Goal: Navigation & Orientation: Find specific page/section

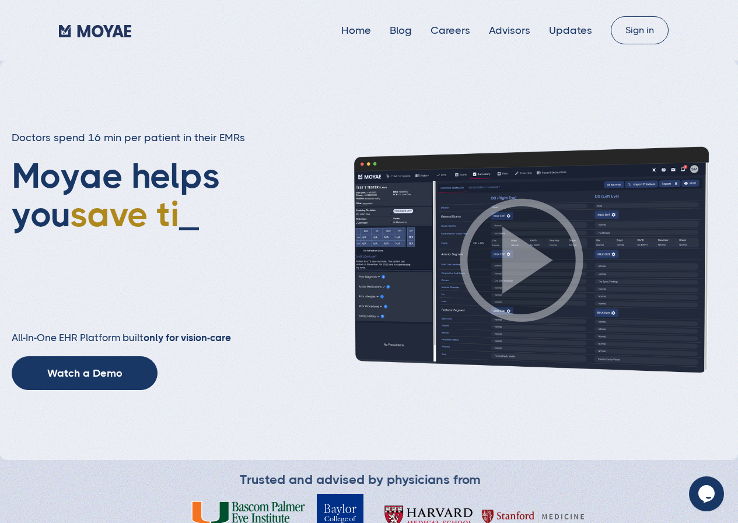
type input "Subscribe"
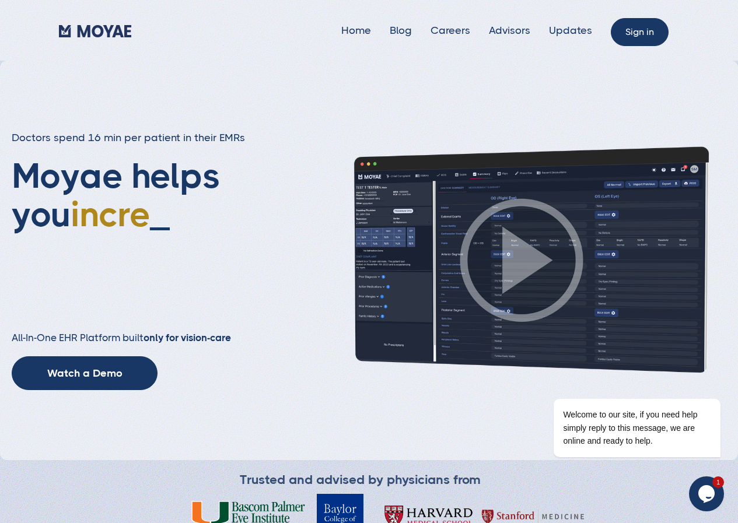
click at [651, 31] on link "Sign in" at bounding box center [640, 32] width 58 height 28
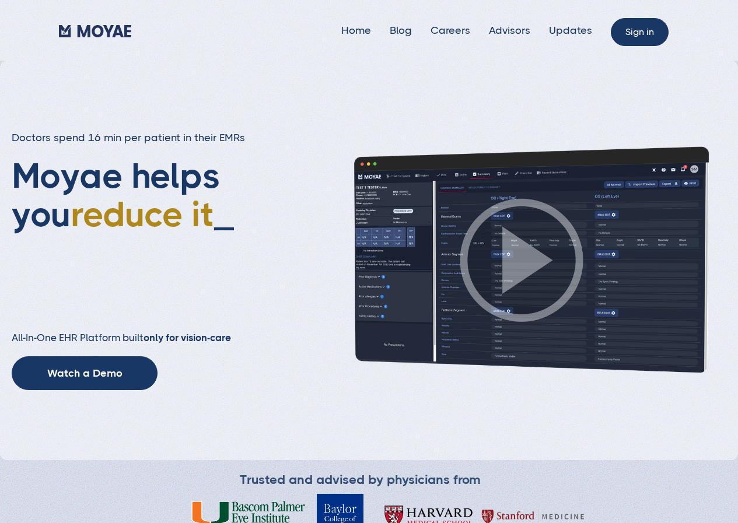
click at [637, 29] on link "Sign in" at bounding box center [640, 32] width 58 height 28
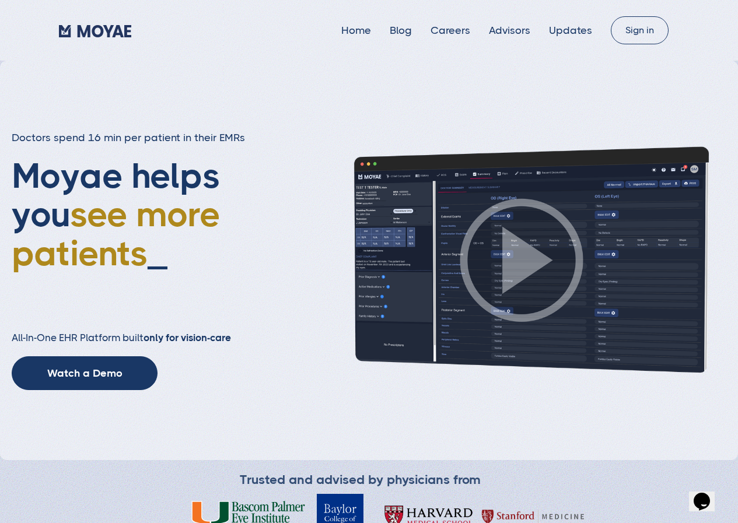
type input "Subscribe"
click at [627, 20] on link "Sign in" at bounding box center [640, 32] width 58 height 28
